Goal: Task Accomplishment & Management: Complete application form

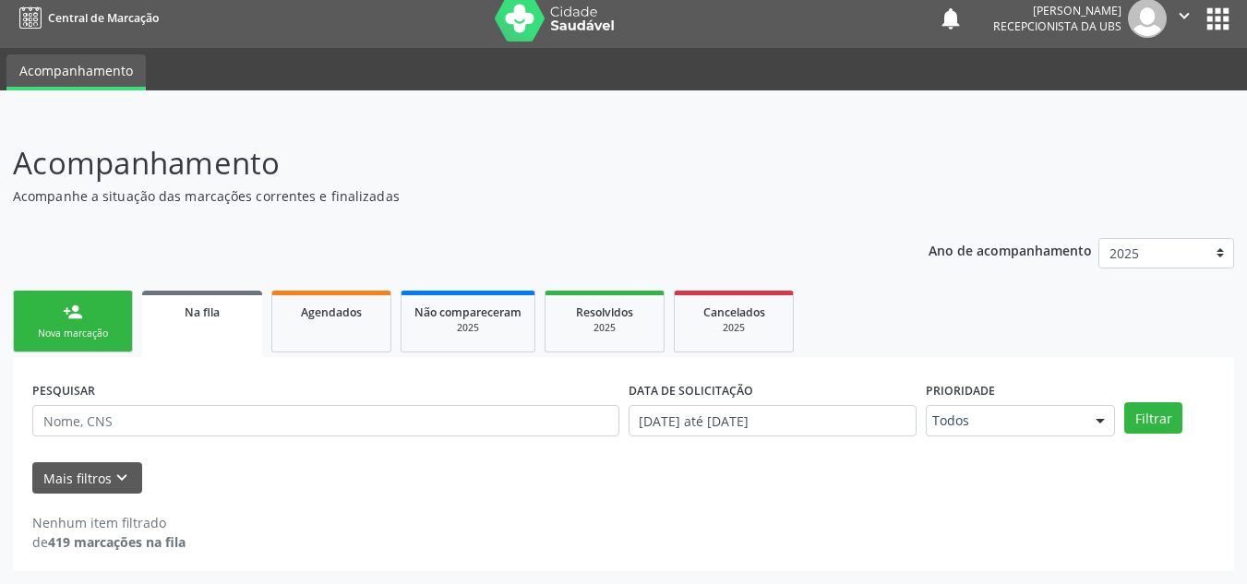
scroll to position [11, 0]
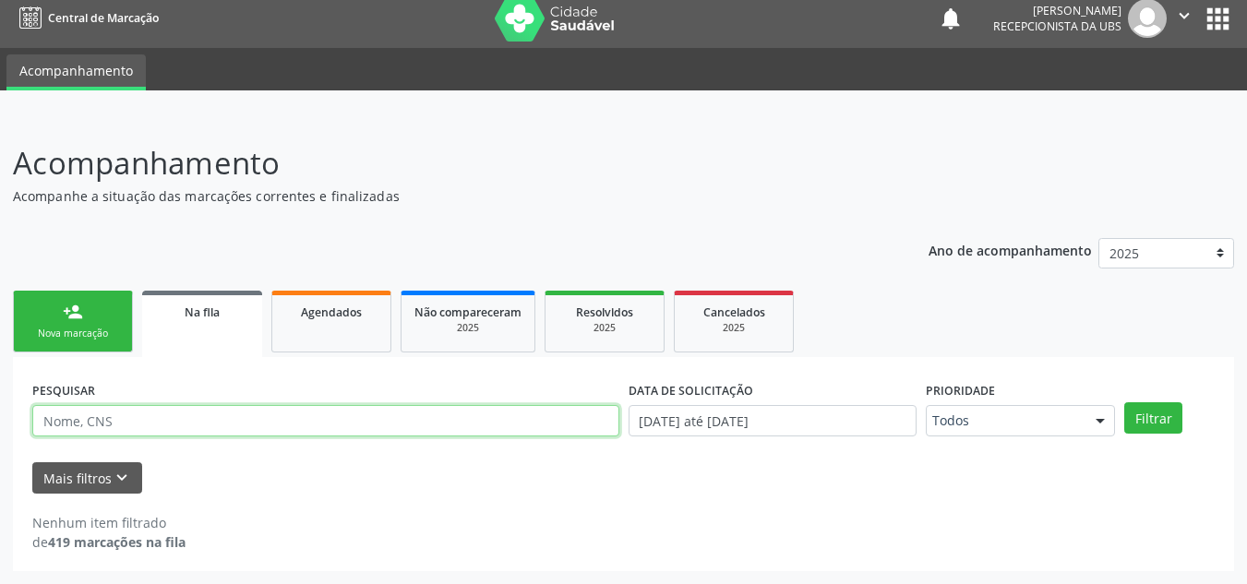
paste input "703109835722860"
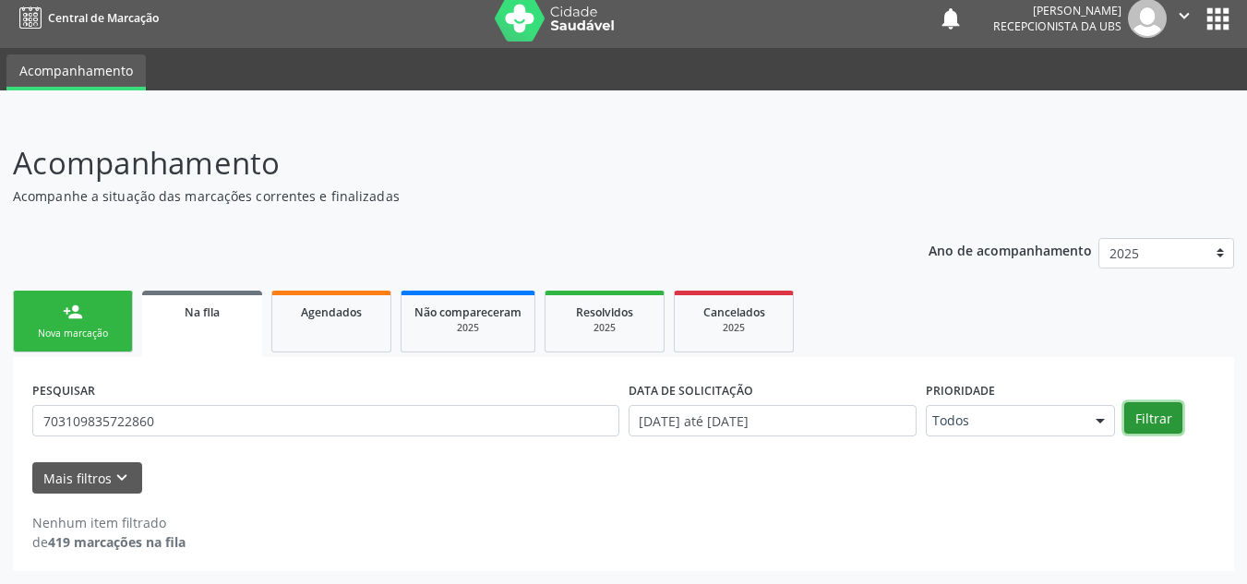
click at [1150, 413] on button "Filtrar" at bounding box center [1153, 417] width 58 height 31
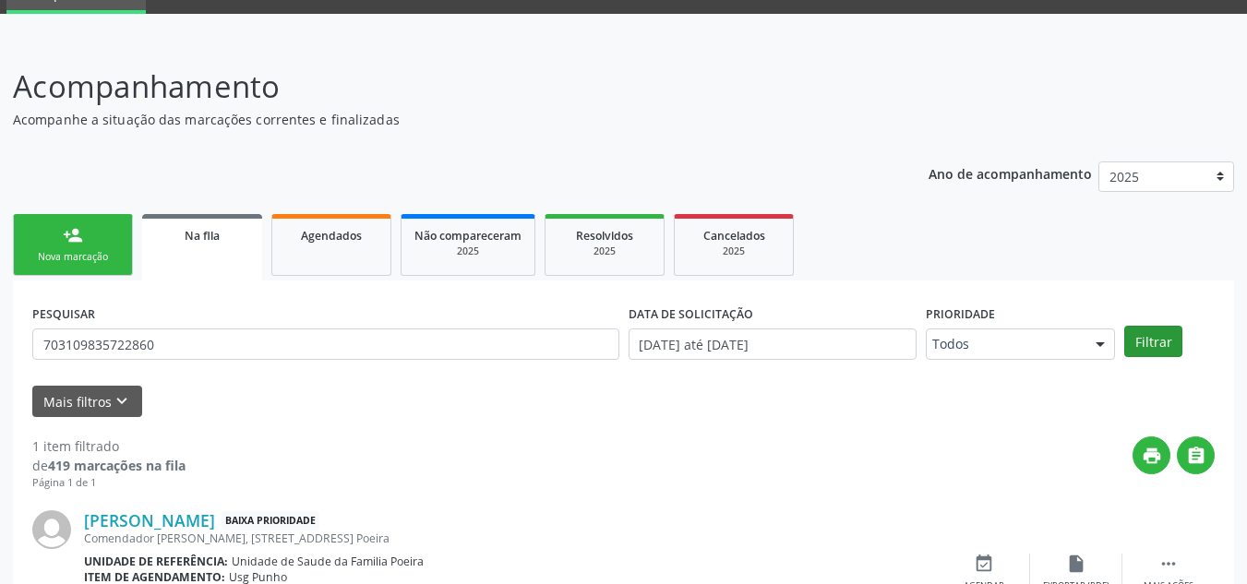
scroll to position [191, 0]
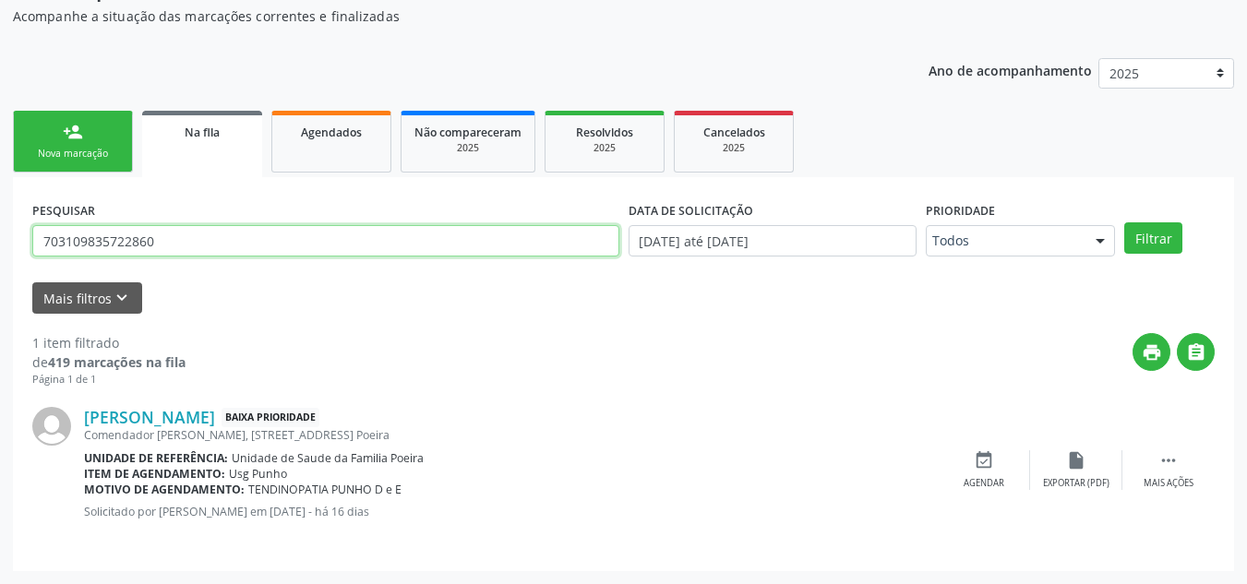
drag, startPoint x: 186, startPoint y: 239, endPoint x: 69, endPoint y: 245, distance: 116.4
click at [78, 251] on input "703109835722860" at bounding box center [325, 240] width 587 height 31
type input "709835722860031"
drag, startPoint x: 69, startPoint y: 245, endPoint x: 42, endPoint y: 237, distance: 28.7
drag, startPoint x: 175, startPoint y: 240, endPoint x: 45, endPoint y: 253, distance: 130.8
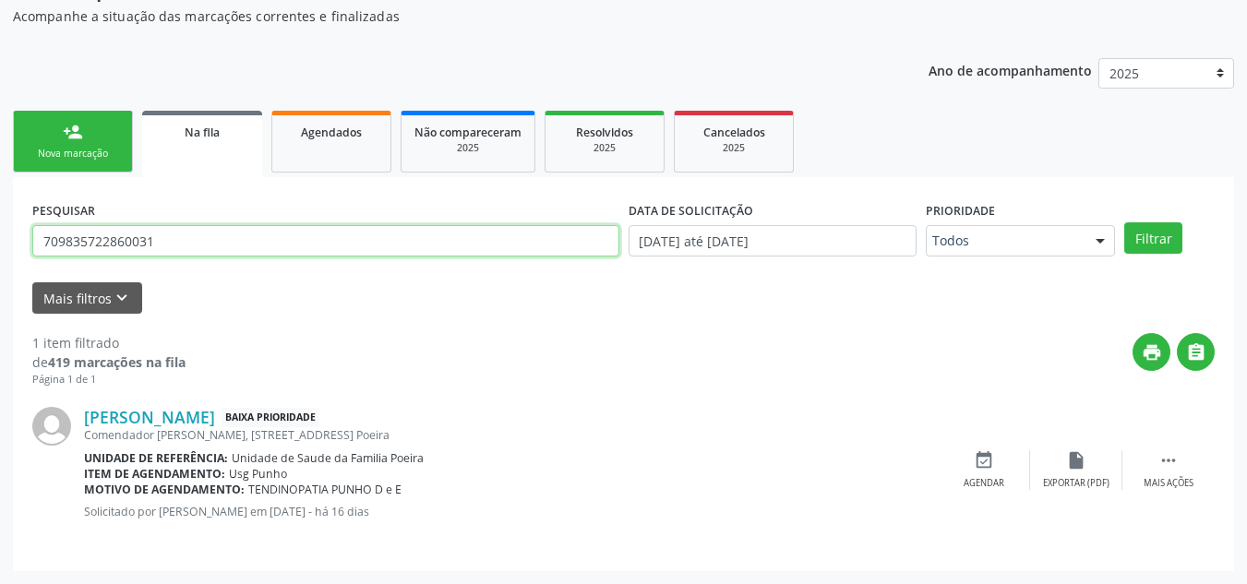
click at [45, 253] on input "709835722860031" at bounding box center [325, 240] width 587 height 31
click at [44, 253] on input "709835722860031" at bounding box center [325, 240] width 587 height 31
type input "704603645154622"
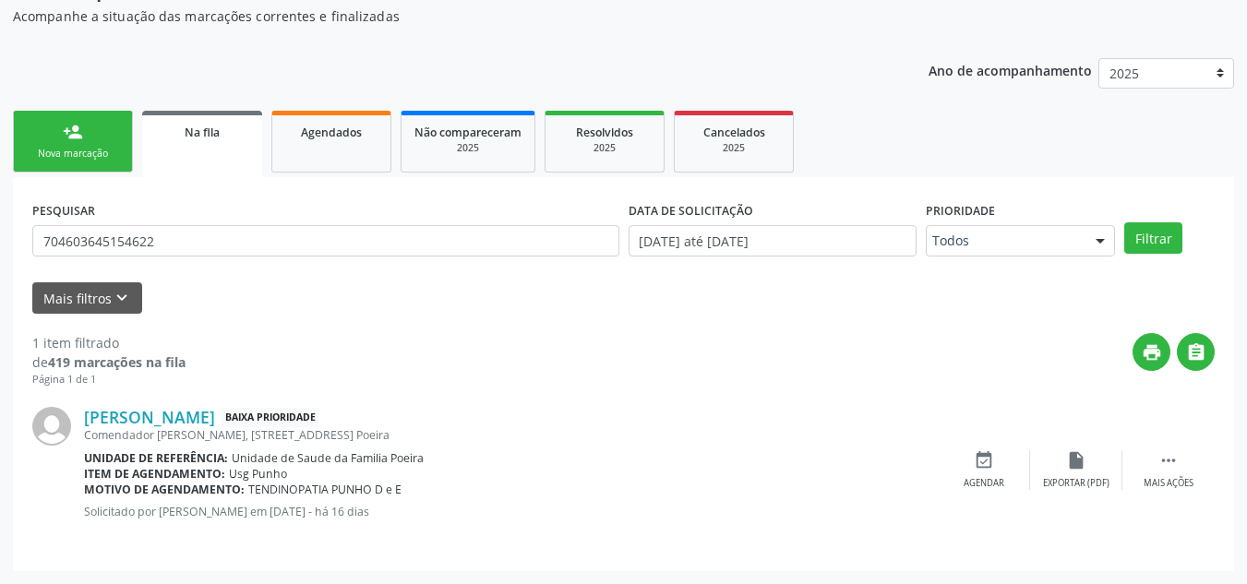
click at [1155, 217] on div "PESQUISAR 704603645154622 DATA DE SOLICITAÇÃO 01/01/2025 até 10/09/2025 Priorid…" at bounding box center [624, 233] width 1192 height 72
click at [1143, 232] on button "Filtrar" at bounding box center [1153, 237] width 58 height 31
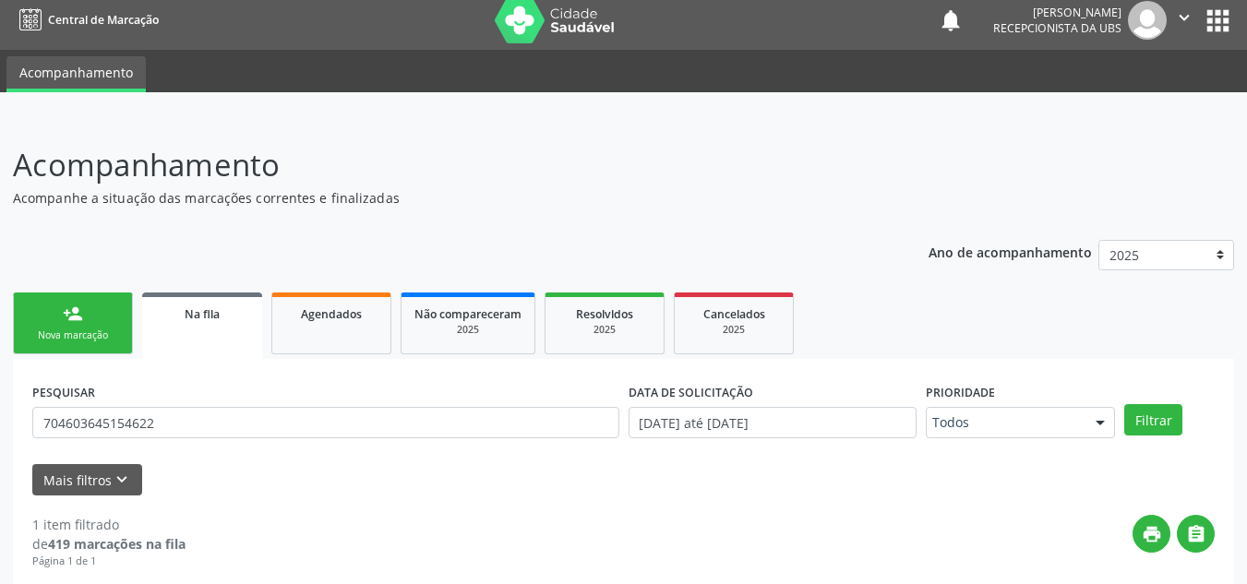
scroll to position [0, 0]
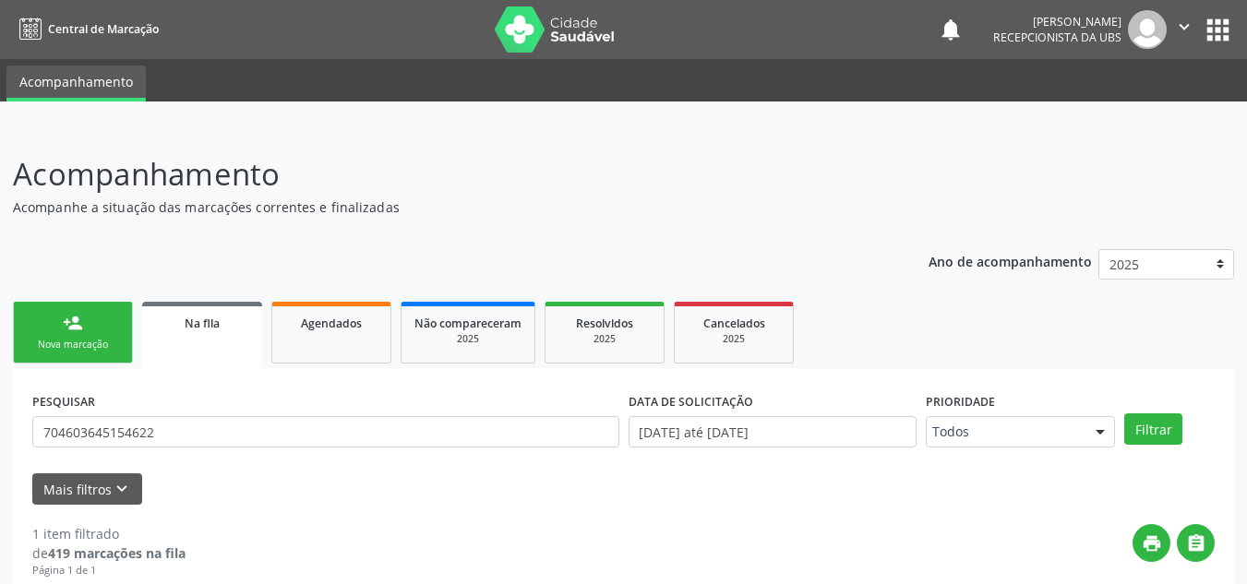
click at [80, 344] on div "Nova marcação" at bounding box center [73, 345] width 92 height 14
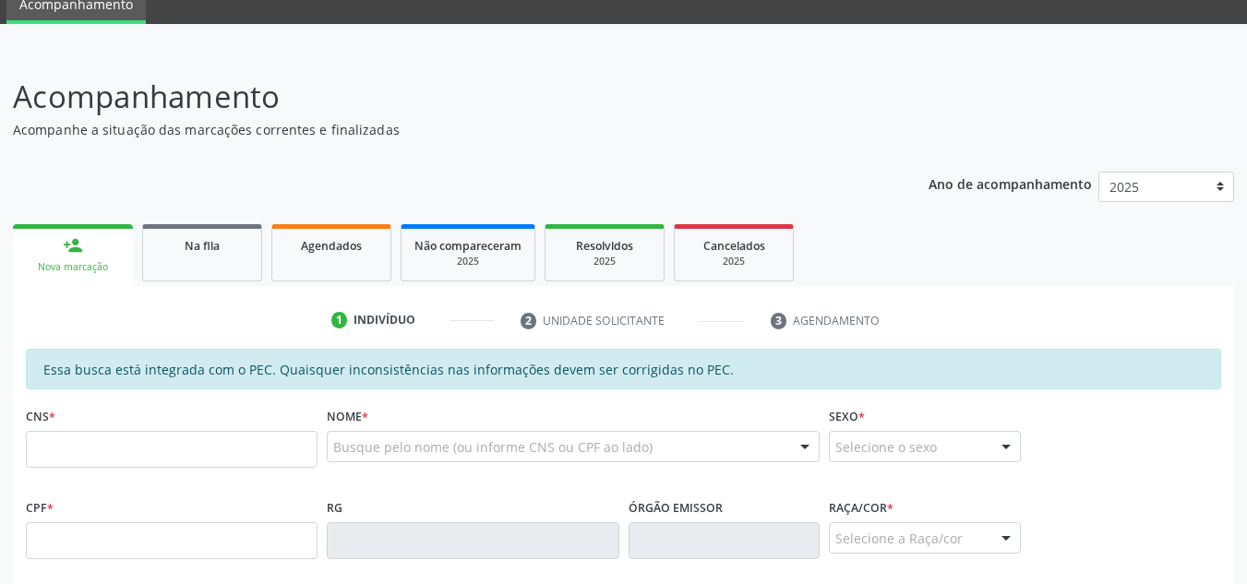
scroll to position [185, 0]
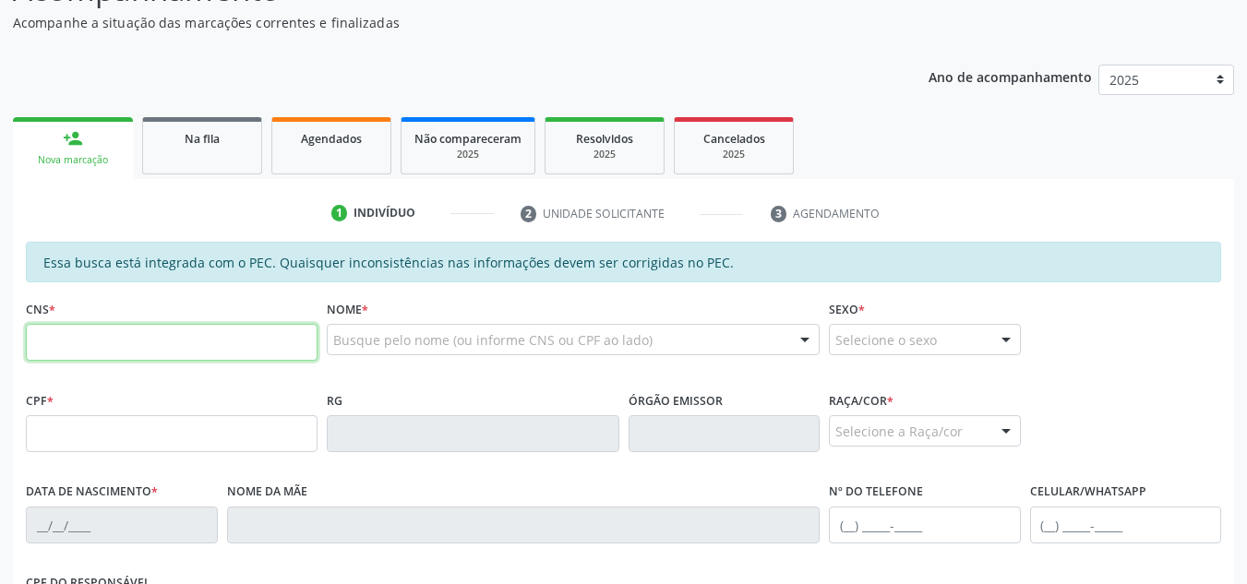
click at [80, 344] on input "text" at bounding box center [172, 342] width 292 height 37
type input "704 2037 4892 4580"
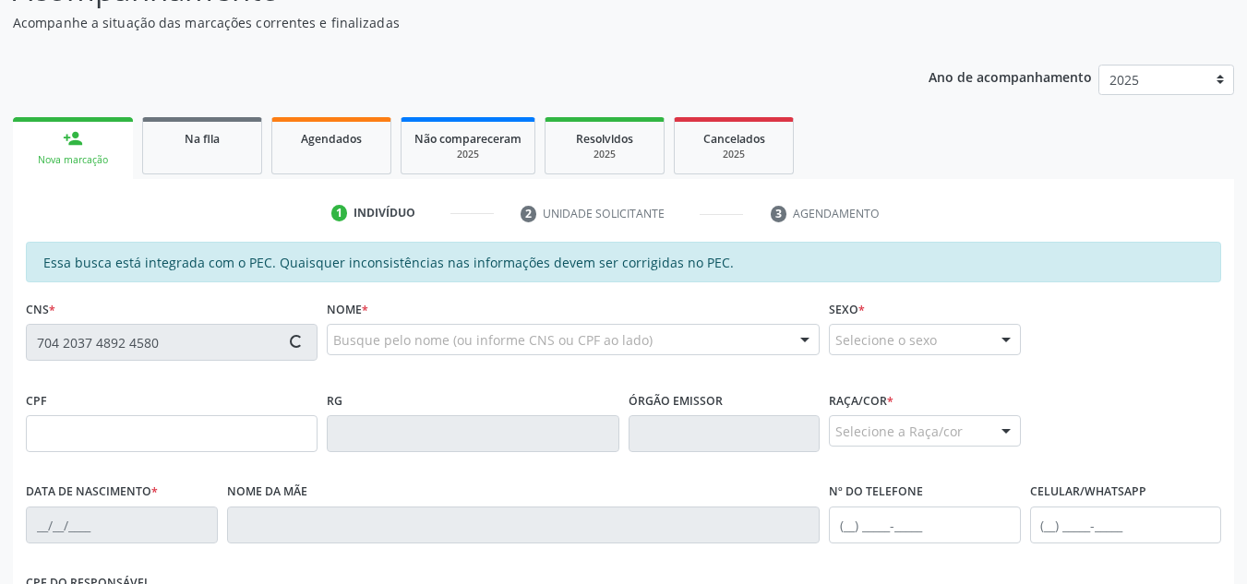
type input "860.060.534-20"
type input "12/01/1972"
type input "Maria Íris dos Santos"
type input "(82) 98866-5337"
type input "S/N"
